Goal: Information Seeking & Learning: Learn about a topic

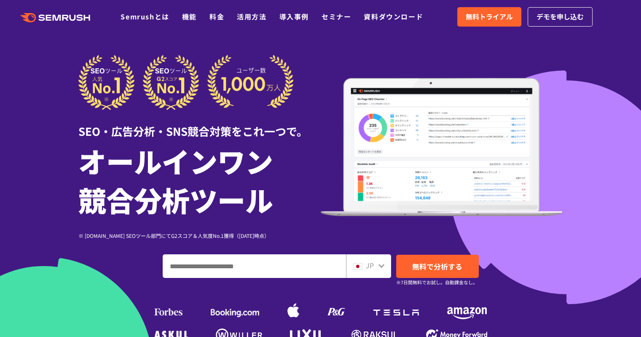
click at [341, 10] on div ".cls {fill: #FF642D;} .cls {fill: #FF642D;} Semrushとは 機能 料金 活用方法 導入事例 セミナー 資料ダウ…" at bounding box center [320, 16] width 641 height 25
click at [339, 15] on link "セミナー" at bounding box center [337, 16] width 30 height 10
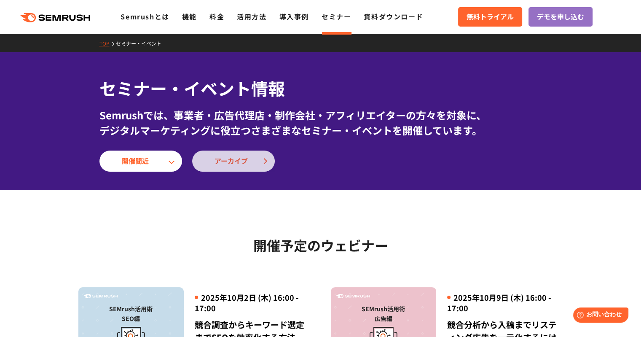
click at [256, 155] on link "アーカイブ" at bounding box center [233, 160] width 83 height 21
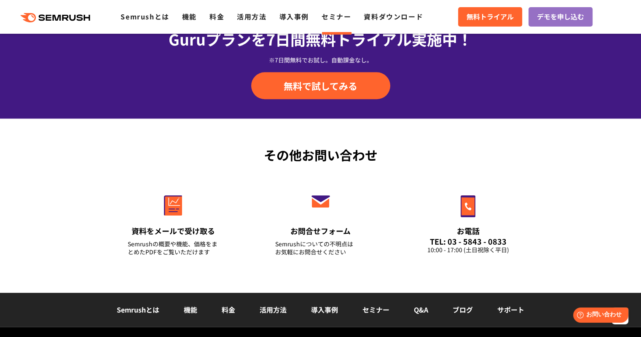
scroll to position [941, 0]
